Goal: Transaction & Acquisition: Purchase product/service

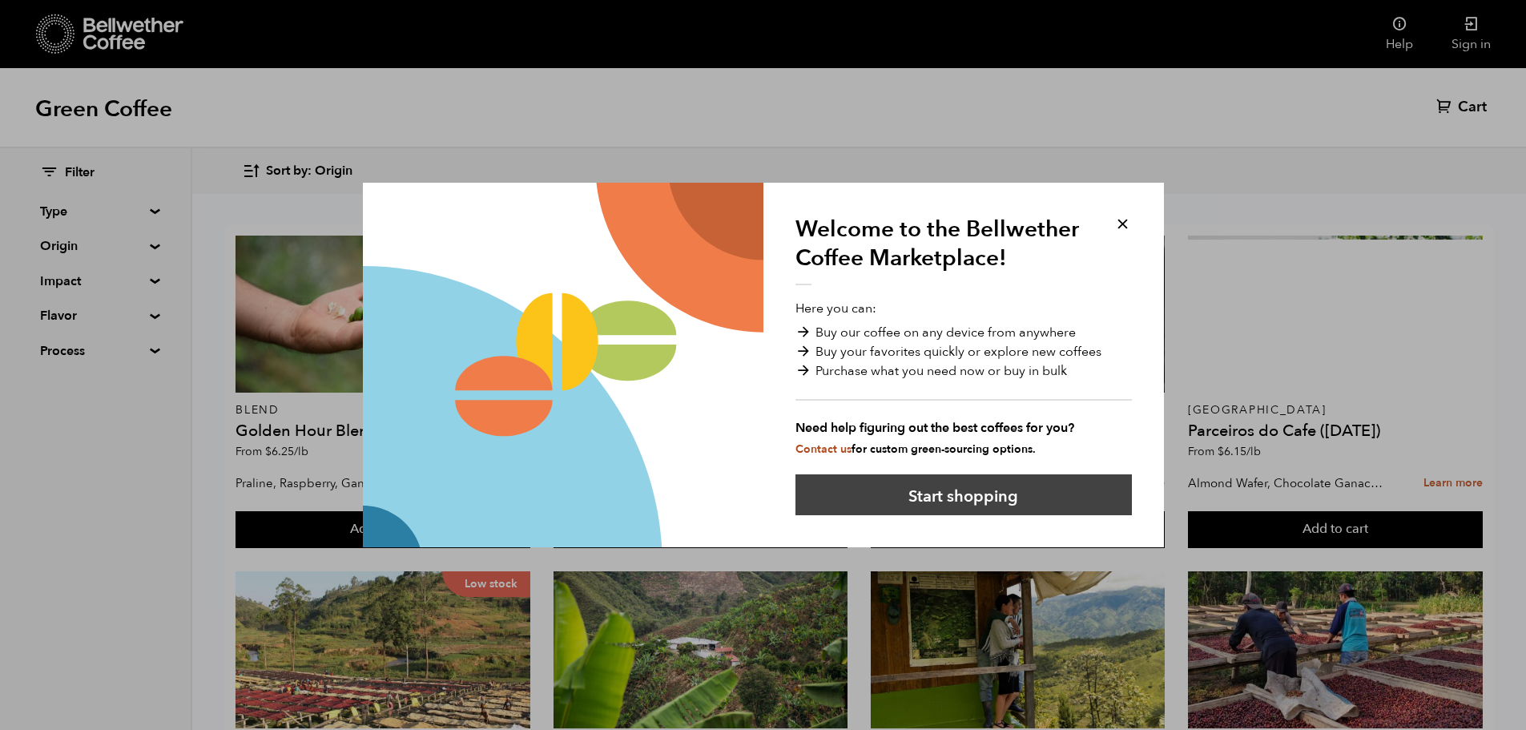
click at [977, 505] on button "Start shopping" at bounding box center [963, 494] width 336 height 41
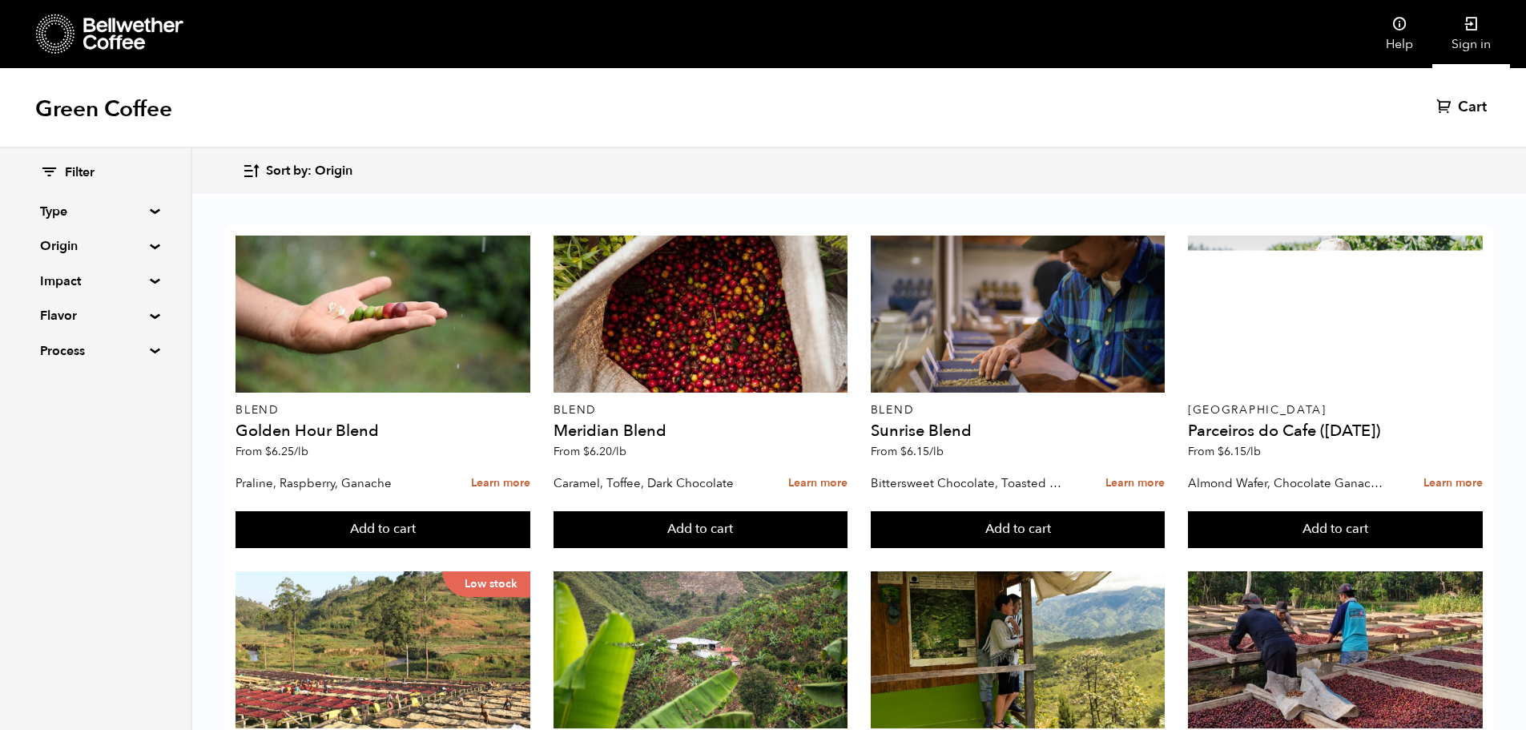
click at [1466, 34] on link "Sign in" at bounding box center [1471, 34] width 78 height 68
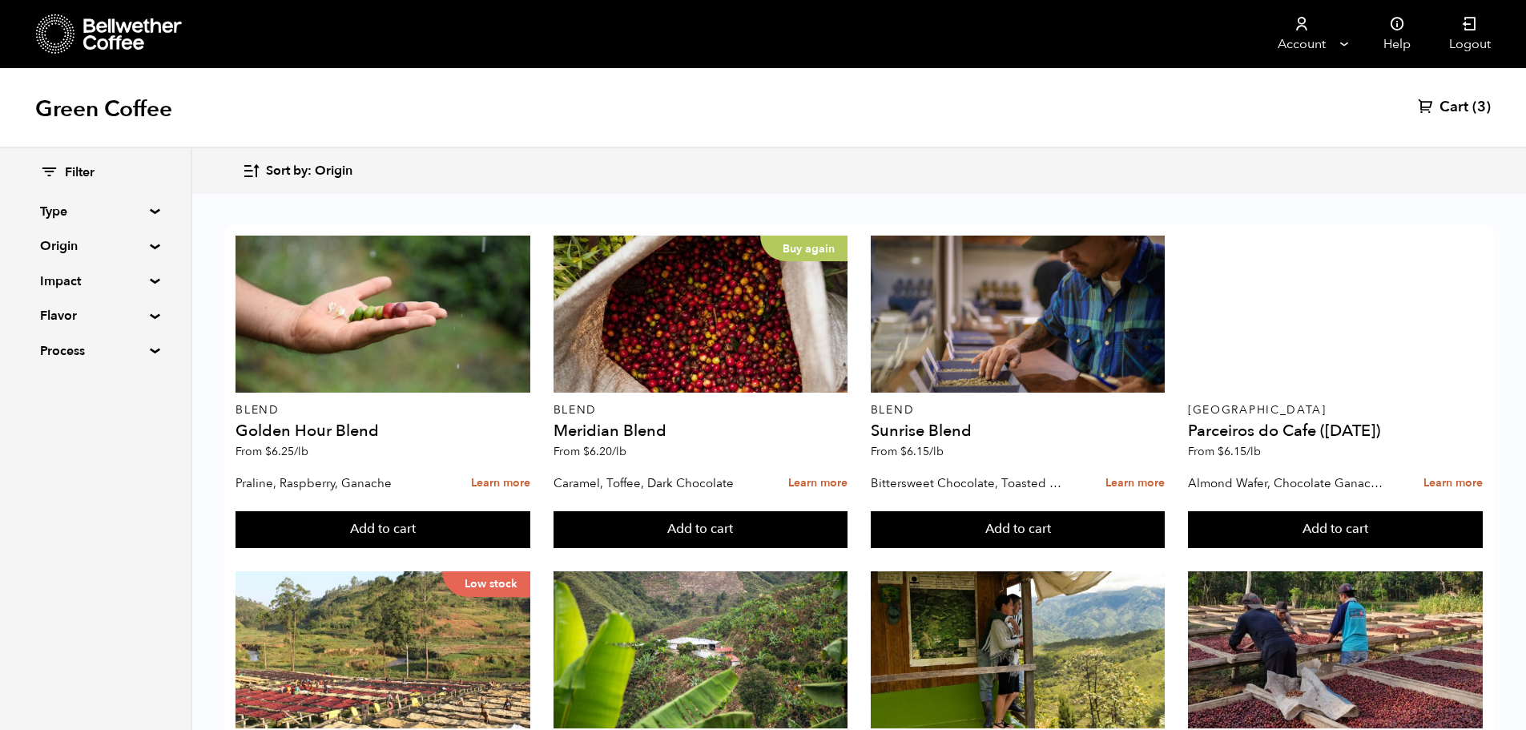
scroll to position [961, 0]
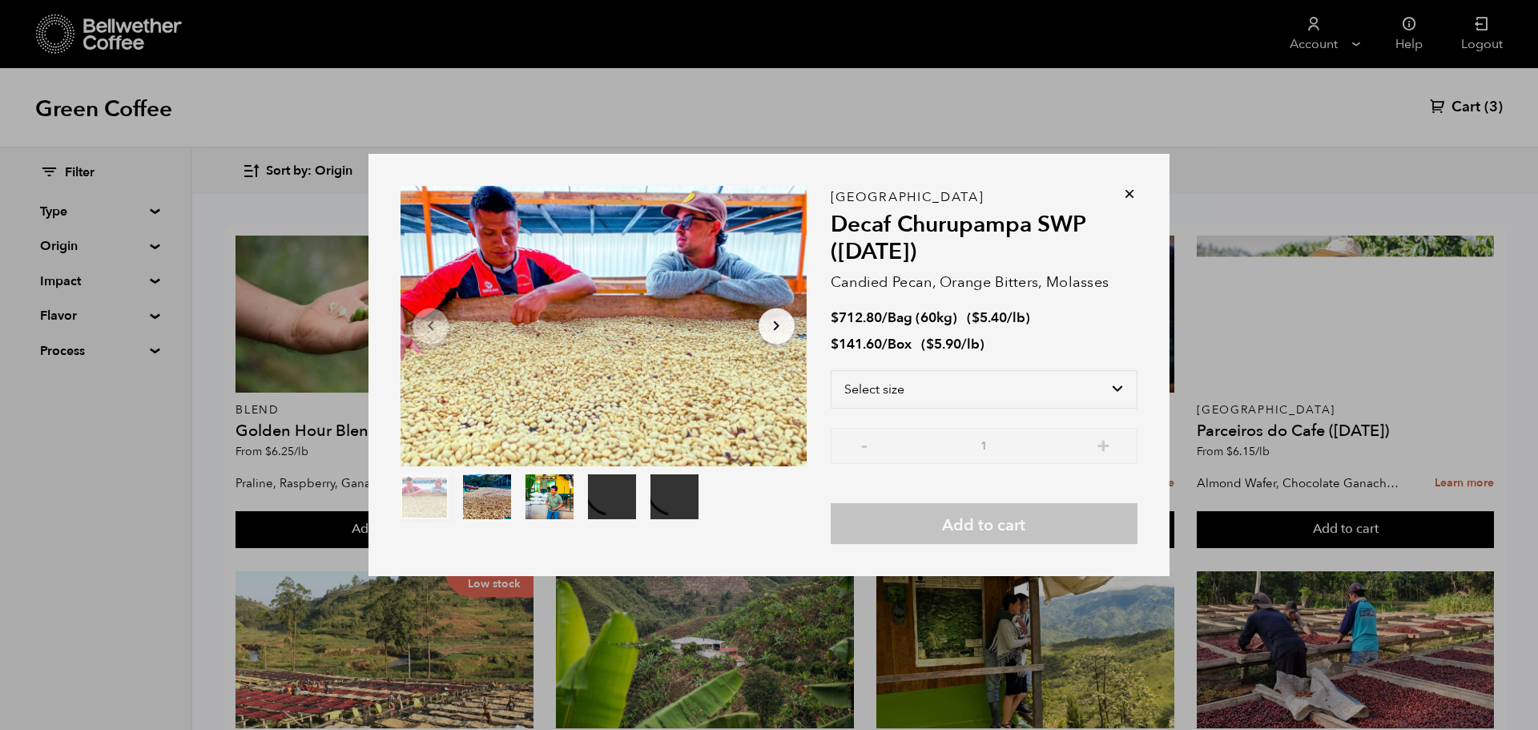
click at [1110, 206] on div "Peru Decaf Churupampa SWP (DEC 24) Candied Pecan, Orange Bitters, Molasses $ 71…" at bounding box center [984, 370] width 307 height 347
click at [1126, 197] on icon at bounding box center [1129, 194] width 16 height 16
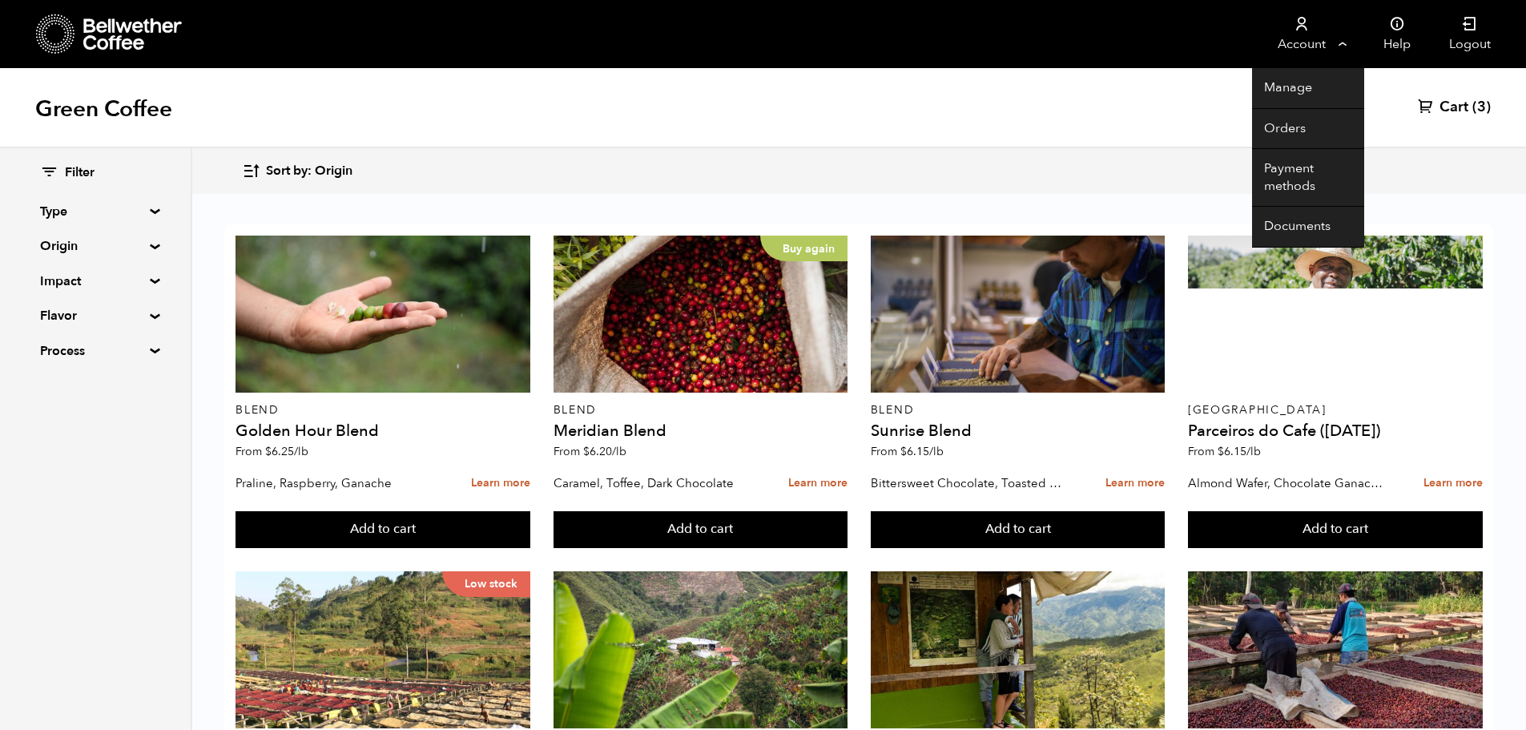
click at [1321, 37] on link "Account" at bounding box center [1301, 34] width 99 height 68
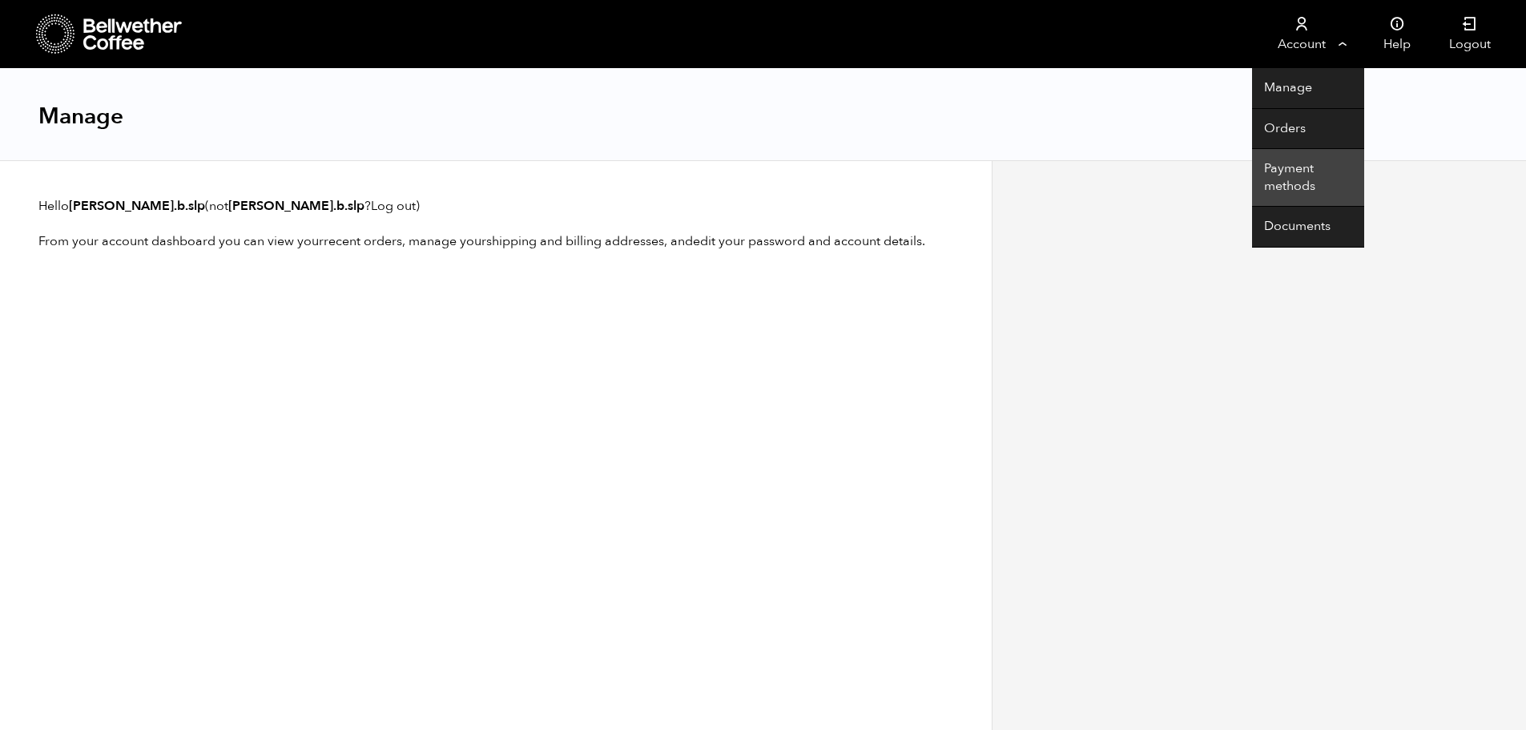
click at [1281, 175] on link "Payment methods" at bounding box center [1308, 178] width 112 height 58
